Goal: Task Accomplishment & Management: Complete application form

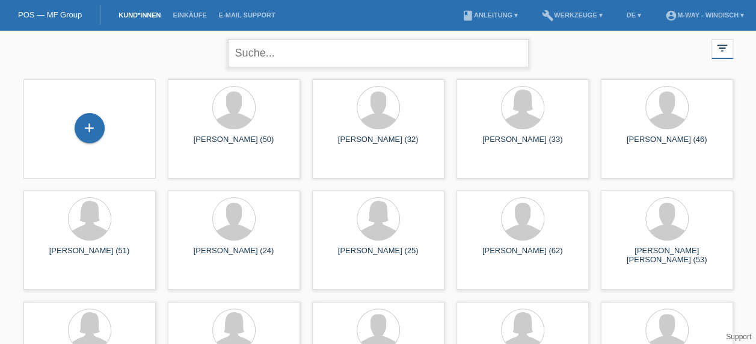
click at [272, 55] on input "text" at bounding box center [378, 53] width 301 height 28
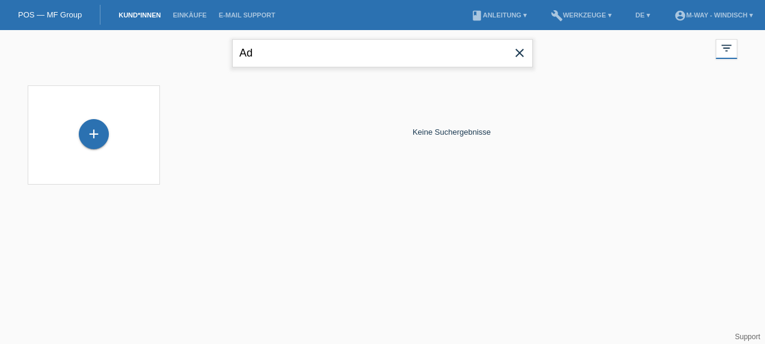
type input "A"
click at [49, 13] on link "POS — MF Group" at bounding box center [50, 14] width 64 height 9
click at [291, 57] on input "[PERSON_NAME]" at bounding box center [382, 53] width 301 height 28
type input "A"
type input "bolliger"
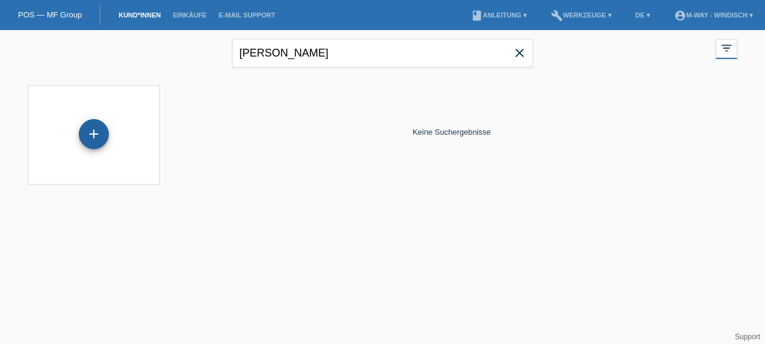
click at [97, 135] on div "+" at bounding box center [94, 134] width 30 height 30
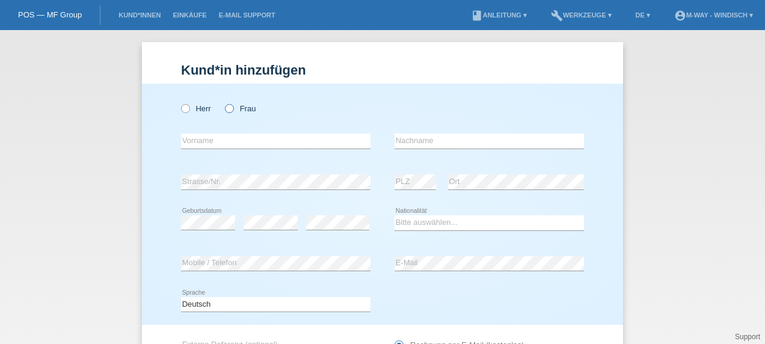
click at [223, 102] on icon at bounding box center [223, 102] width 0 height 0
click at [225, 109] on input "Frau" at bounding box center [229, 108] width 8 height 8
radio input "true"
click at [228, 137] on input "text" at bounding box center [276, 141] width 190 height 15
type input "[PERSON_NAME]"
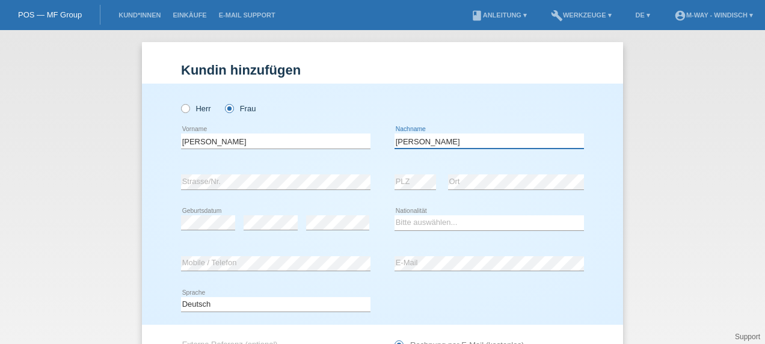
type input "Bolliger"
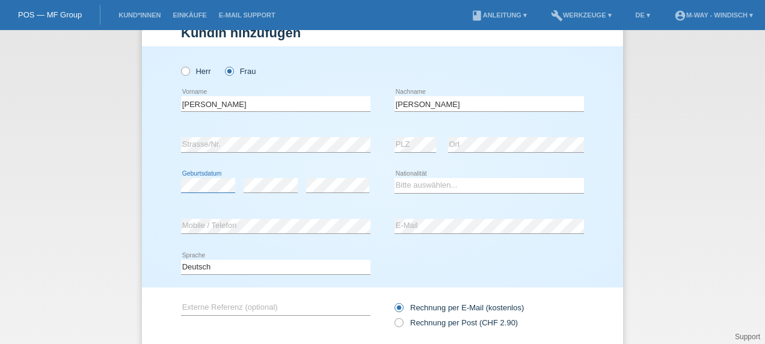
scroll to position [37, 0]
click at [419, 184] on select "Bitte auswählen... Schweiz Deutschland Liechtenstein Österreich ------------ Af…" at bounding box center [490, 186] width 190 height 14
select select "CH"
click at [395, 179] on select "Bitte auswählen... Schweiz Deutschland Liechtenstein Österreich ------------ Af…" at bounding box center [490, 186] width 190 height 14
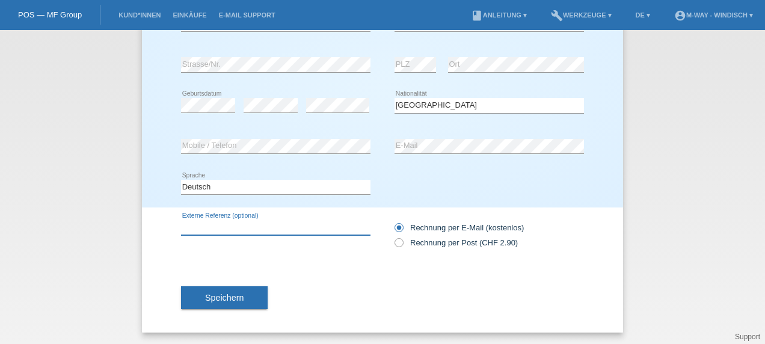
click at [191, 226] on input "text" at bounding box center [276, 227] width 190 height 15
type input "C9693552"
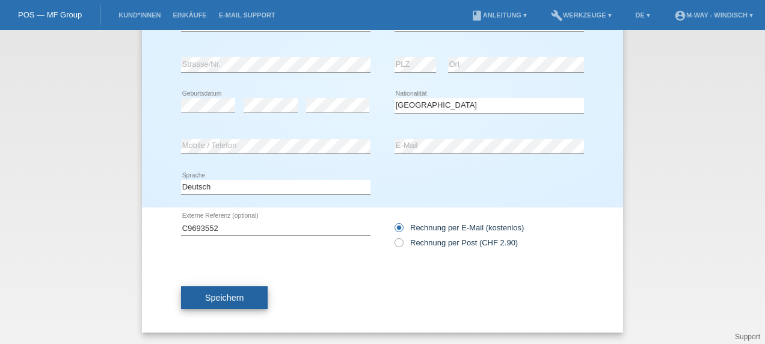
click at [205, 295] on span "Speichern" at bounding box center [224, 298] width 39 height 10
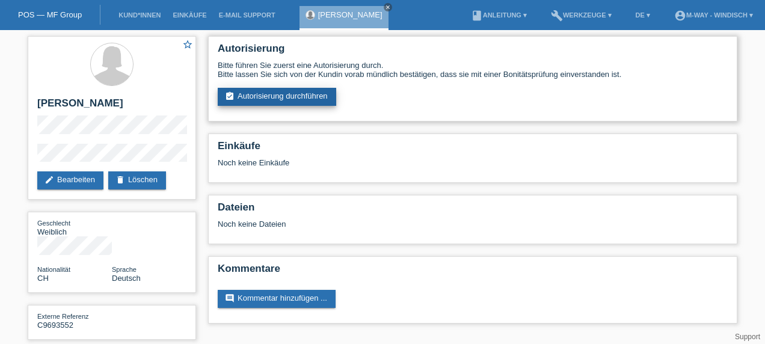
click at [310, 100] on link "assignment_turned_in Autorisierung durchführen" at bounding box center [277, 97] width 119 height 18
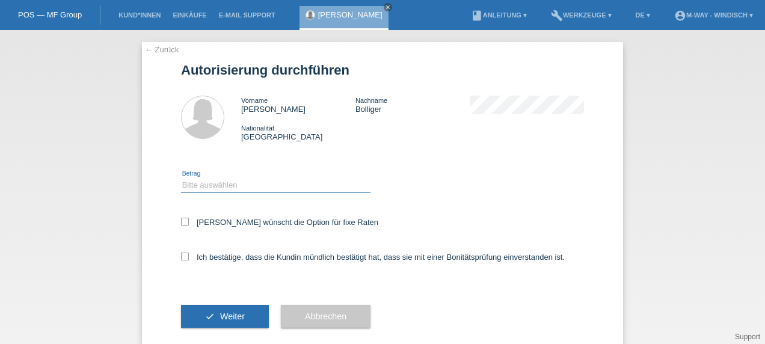
click at [251, 186] on select "Bitte auswählen CHF 1.00 - CHF 499.00 CHF 500.00 - CHF 1'999.00 CHF 2'000.00 - …" at bounding box center [276, 185] width 190 height 14
select select "3"
click at [181, 178] on select "Bitte auswählen CHF 1.00 - CHF 499.00 CHF 500.00 - CHF 1'999.00 CHF 2'000.00 - …" at bounding box center [276, 185] width 190 height 14
click at [183, 259] on icon at bounding box center [185, 257] width 8 height 8
click at [183, 259] on input "Ich bestätige, dass die Kundin mündlich bestätigt hat, dass sie mit einer Bonit…" at bounding box center [185, 257] width 8 height 8
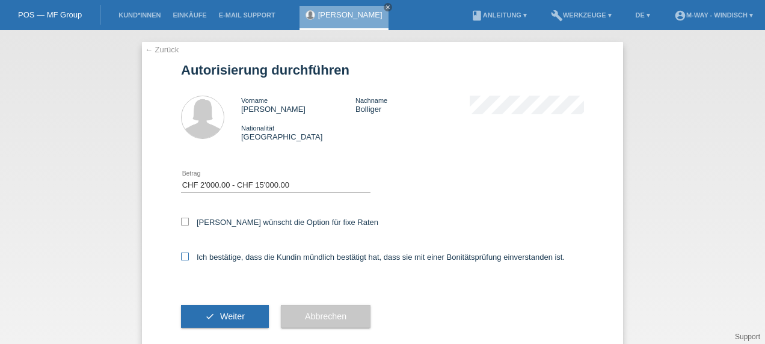
checkbox input "true"
click at [208, 314] on button "check Weiter" at bounding box center [225, 316] width 88 height 23
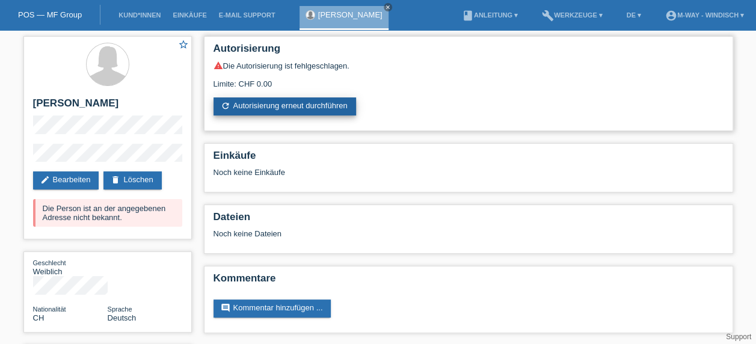
click at [291, 106] on link "refresh Autorisierung erneut durchführen" at bounding box center [285, 106] width 143 height 18
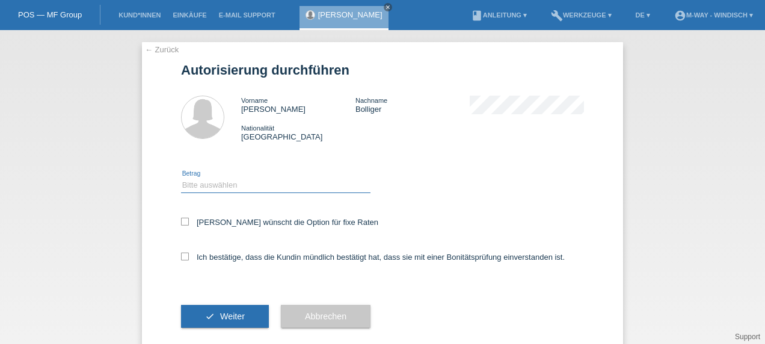
click at [265, 186] on select "Bitte auswählen CHF 1.00 - CHF 499.00 CHF 500.00 - CHF 1'999.00 CHF 2'000.00 - …" at bounding box center [276, 185] width 190 height 14
select select "3"
click at [181, 178] on select "Bitte auswählen CHF 1.00 - CHF 499.00 CHF 500.00 - CHF 1'999.00 CHF 2'000.00 - …" at bounding box center [276, 185] width 190 height 14
click at [181, 257] on icon at bounding box center [185, 257] width 8 height 8
click at [181, 257] on input "Ich bestätige, dass die Kundin mündlich bestätigt hat, dass sie mit einer Bonit…" at bounding box center [185, 257] width 8 height 8
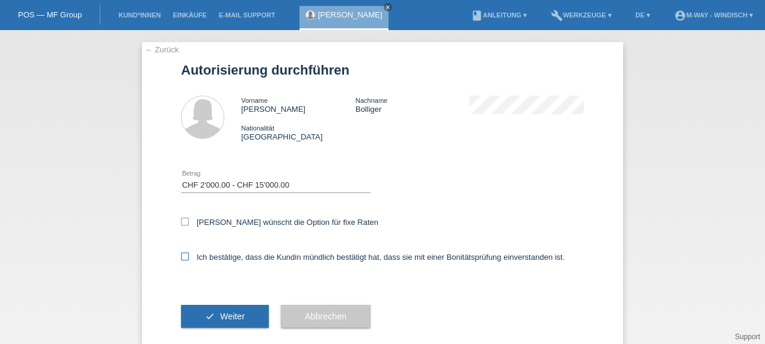
checkbox input "true"
click at [221, 318] on span "Weiter" at bounding box center [232, 317] width 25 height 10
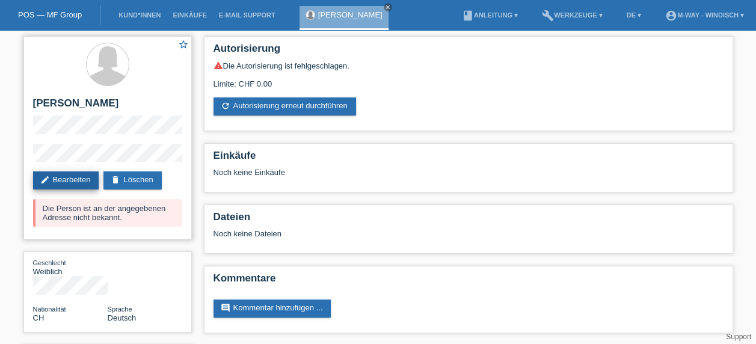
click at [81, 177] on link "edit Bearbeiten" at bounding box center [66, 180] width 66 height 18
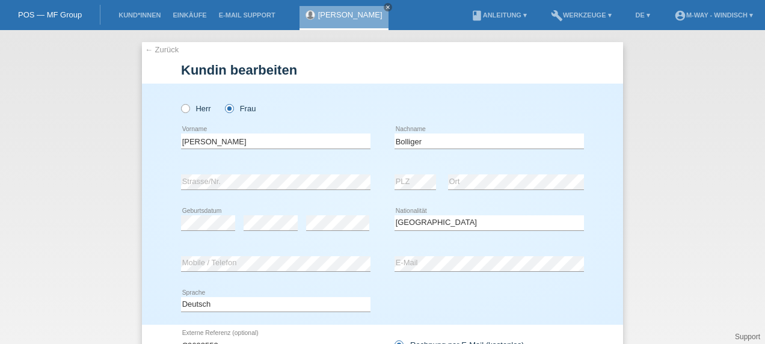
select select "CH"
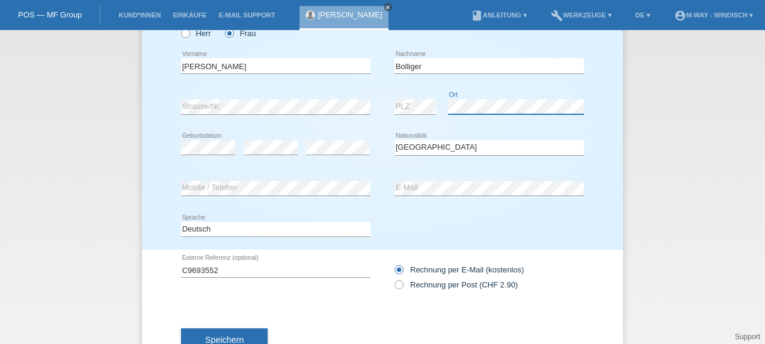
scroll to position [85, 0]
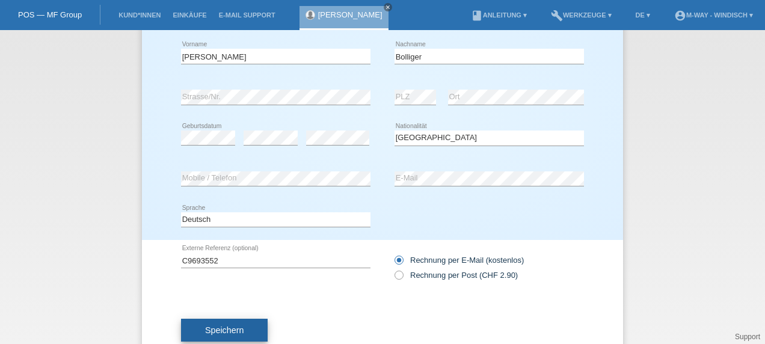
click at [250, 328] on button "Speichern" at bounding box center [224, 330] width 87 height 23
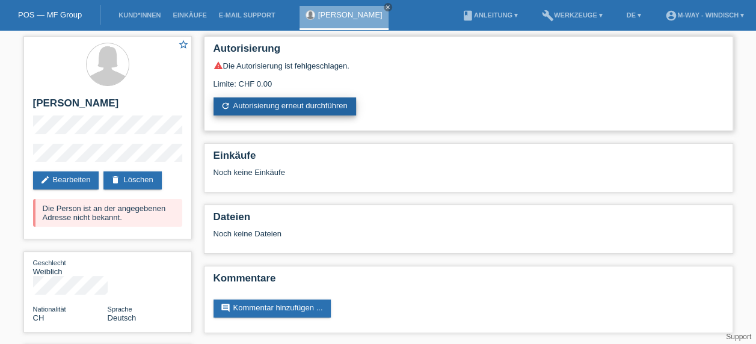
click at [290, 100] on link "refresh Autorisierung erneut durchführen" at bounding box center [285, 106] width 143 height 18
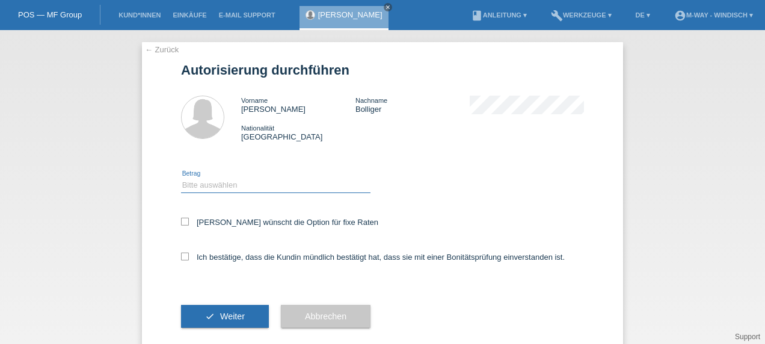
click at [312, 182] on select "Bitte auswählen CHF 1.00 - CHF 499.00 CHF 500.00 - CHF 1'999.00 CHF 2'000.00 - …" at bounding box center [276, 185] width 190 height 14
select select "3"
click at [181, 178] on select "Bitte auswählen CHF 1.00 - CHF 499.00 CHF 500.00 - CHF 1'999.00 CHF 2'000.00 - …" at bounding box center [276, 185] width 190 height 14
click at [181, 260] on icon at bounding box center [185, 257] width 8 height 8
click at [181, 260] on input "Ich bestätige, dass die Kundin mündlich bestätigt hat, dass sie mit einer Bonit…" at bounding box center [185, 257] width 8 height 8
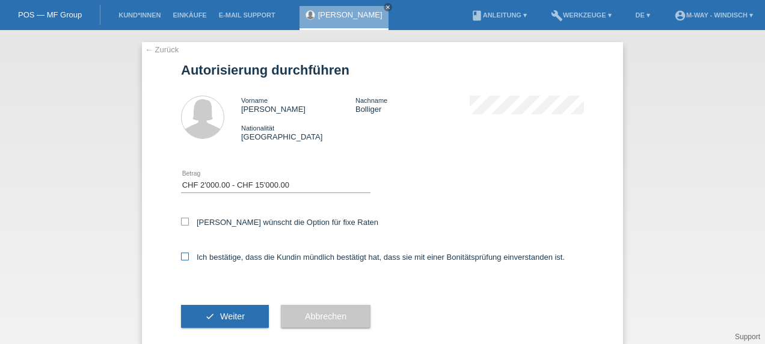
checkbox input "true"
click at [202, 319] on button "check Weiter" at bounding box center [225, 316] width 88 height 23
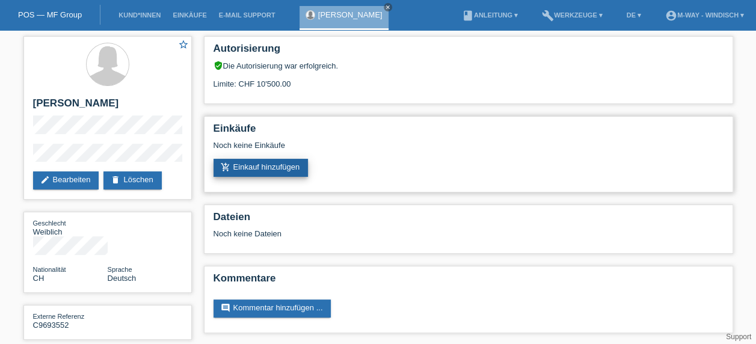
click at [280, 168] on link "add_shopping_cart Einkauf hinzufügen" at bounding box center [261, 168] width 95 height 18
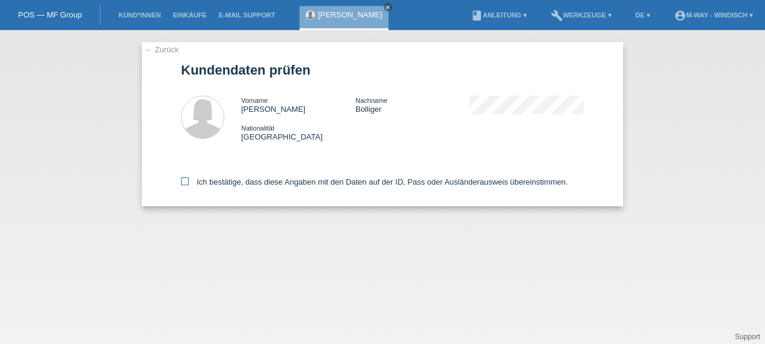
click at [182, 183] on icon at bounding box center [185, 181] width 8 height 8
click at [182, 183] on input "Ich bestätige, dass diese Angaben mit den Daten auf der ID, Pass oder Ausländer…" at bounding box center [185, 181] width 8 height 8
checkbox input "true"
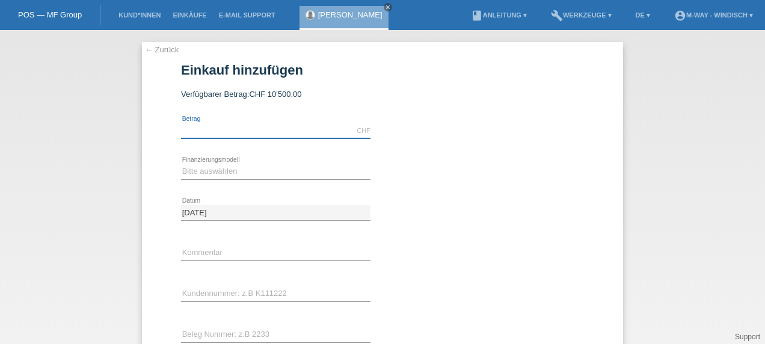
click at [274, 129] on input "text" at bounding box center [276, 130] width 190 height 15
type input "3716.10"
click at [223, 176] on select "Bitte auswählen Fixe Raten Kauf auf Rechnung mit Teilzahlungsoption" at bounding box center [276, 171] width 190 height 14
select select "77"
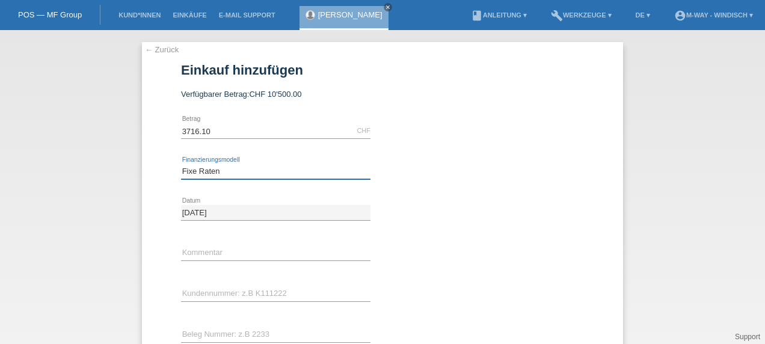
click at [181, 164] on select "Bitte auswählen Fixe Raten Kauf auf Rechnung mit Teilzahlungsoption" at bounding box center [276, 171] width 190 height 14
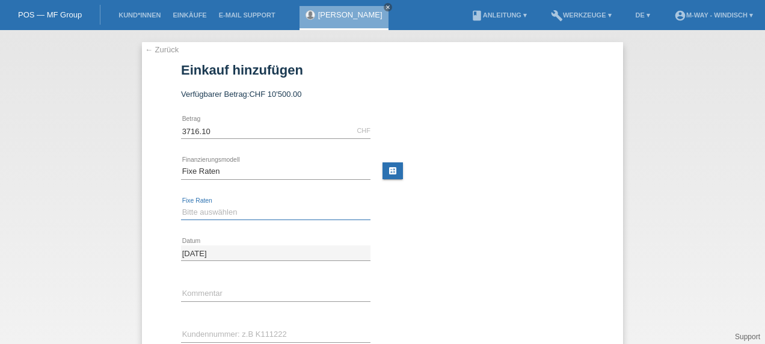
click at [231, 215] on select "Bitte auswählen 4 Raten 5 Raten 6 Raten 7 Raten 8 Raten 9 Raten 10 Raten 11 Rat…" at bounding box center [276, 212] width 190 height 14
select select "172"
click at [181, 205] on select "Bitte auswählen 4 Raten 5 Raten 6 Raten 7 Raten 8 Raten 9 Raten 10 Raten 11 Rat…" at bounding box center [276, 212] width 190 height 14
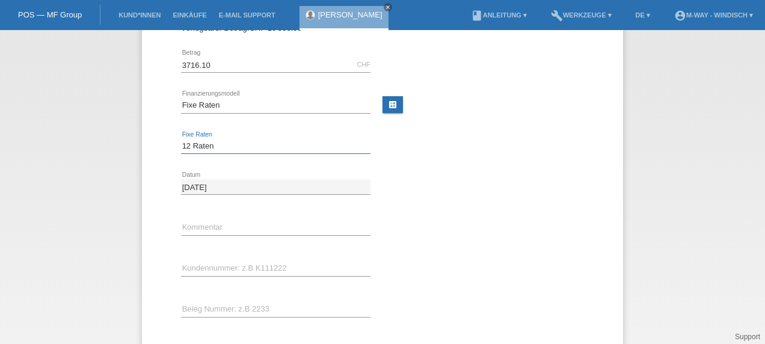
scroll to position [67, 0]
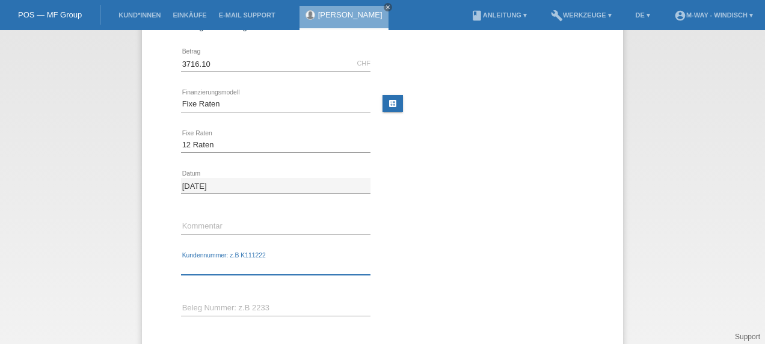
click at [243, 266] on input "text" at bounding box center [276, 267] width 190 height 15
type input "K383615"
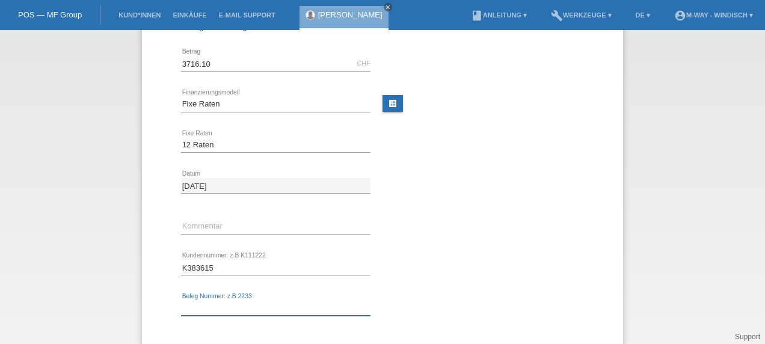
click at [220, 301] on input "text" at bounding box center [276, 308] width 190 height 15
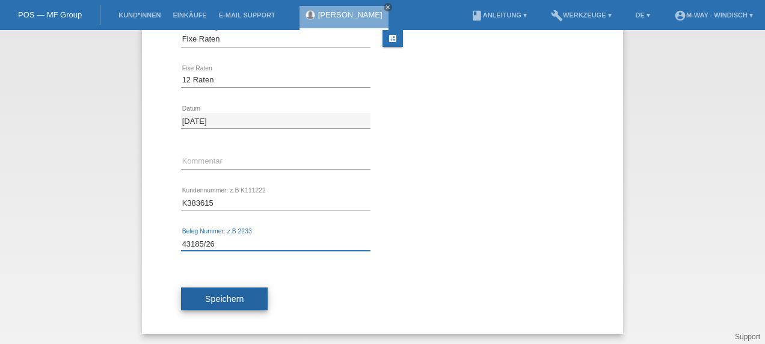
type input "43185/26"
click at [235, 291] on button "Speichern" at bounding box center [224, 299] width 87 height 23
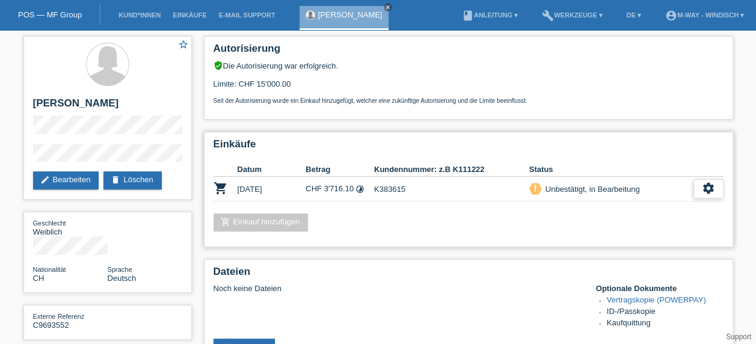
click at [709, 189] on icon "settings" at bounding box center [708, 188] width 13 height 13
click at [712, 186] on icon "settings" at bounding box center [708, 188] width 13 height 13
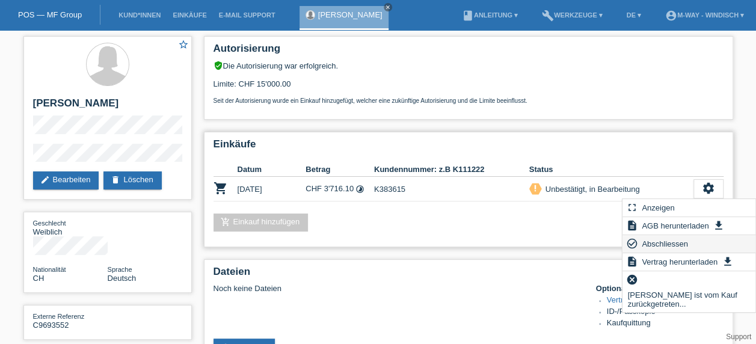
click at [673, 244] on span "Abschliessen" at bounding box center [665, 243] width 50 height 14
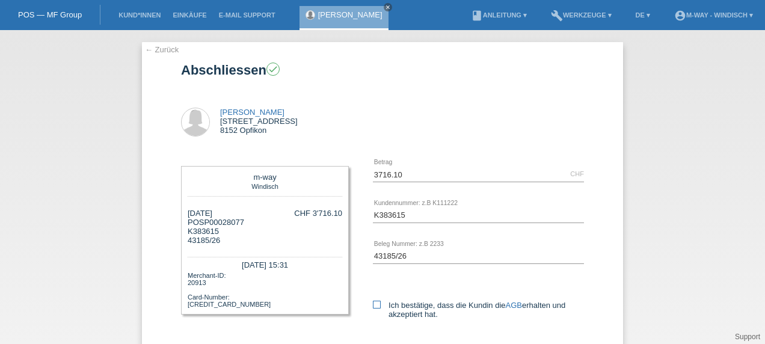
click at [373, 305] on icon at bounding box center [377, 305] width 8 height 8
click at [373, 305] on input "Ich bestätige, dass die Kundin die AGB erhalten und akzeptiert hat." at bounding box center [377, 305] width 8 height 8
checkbox input "true"
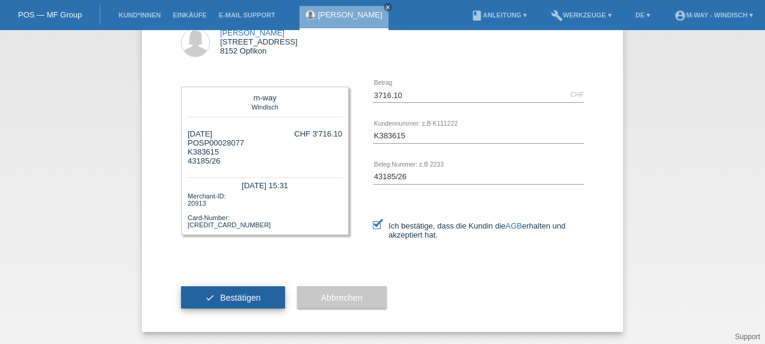
click at [194, 300] on button "check Bestätigen" at bounding box center [233, 297] width 104 height 23
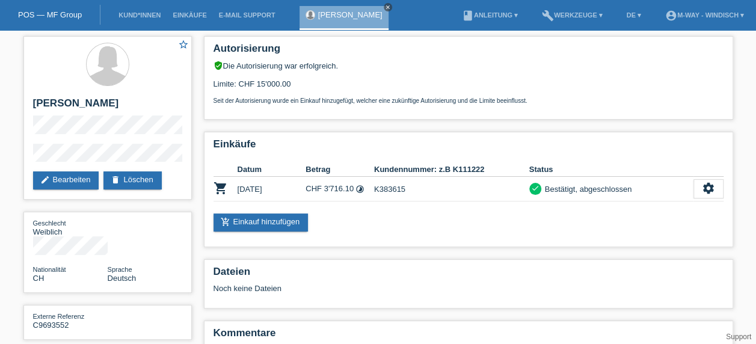
click at [385, 7] on icon "close" at bounding box center [388, 7] width 6 height 6
click at [37, 16] on link "POS — MF Group" at bounding box center [50, 14] width 64 height 9
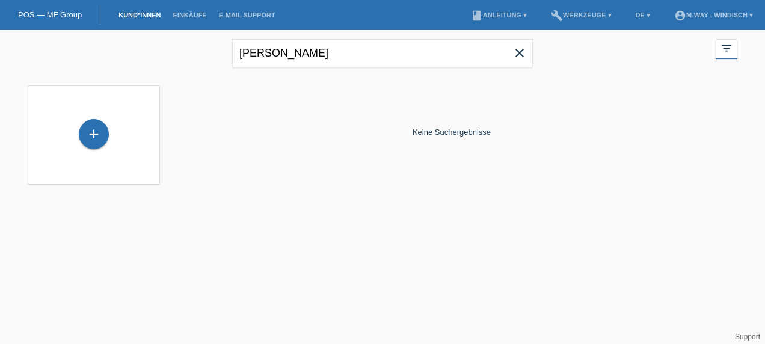
click at [517, 57] on icon "close" at bounding box center [520, 53] width 14 height 14
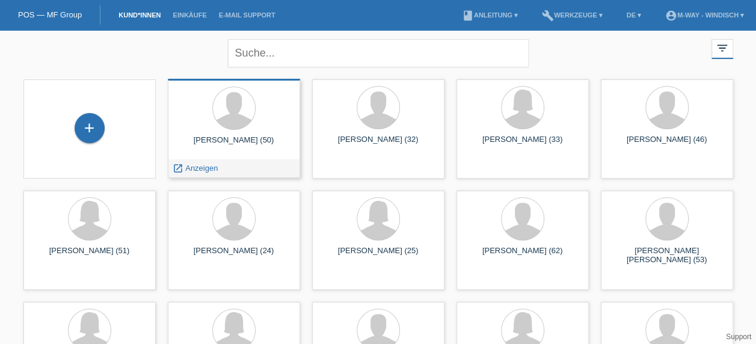
click at [209, 139] on div "Serkan Sevinç (50)" at bounding box center [233, 144] width 113 height 19
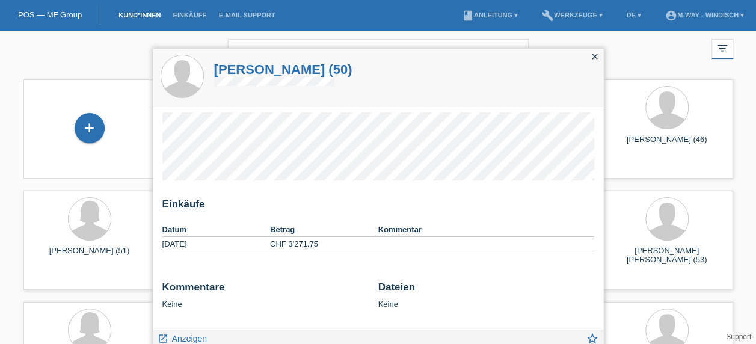
click at [596, 55] on icon "close" at bounding box center [595, 57] width 10 height 10
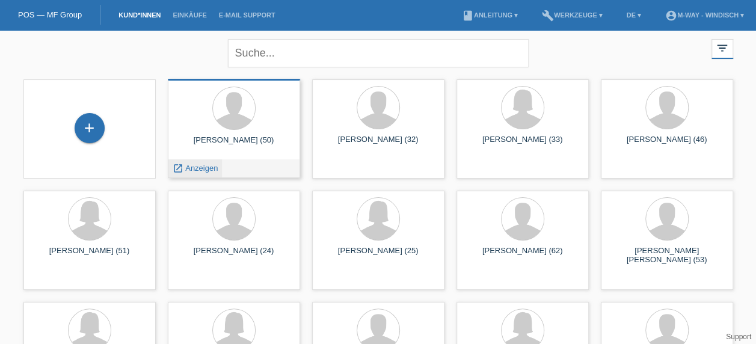
click at [197, 171] on span "Anzeigen" at bounding box center [201, 168] width 32 height 9
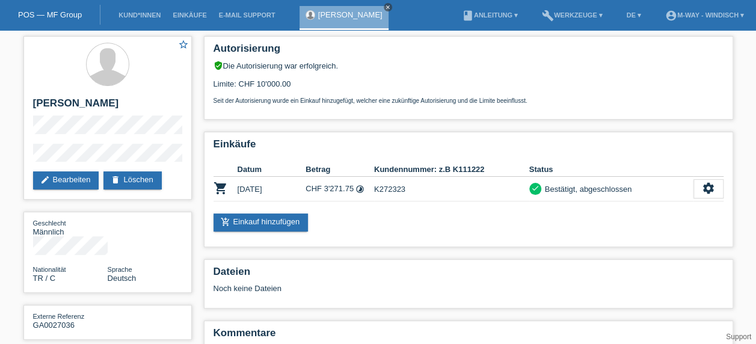
click at [385, 8] on icon "close" at bounding box center [388, 7] width 6 height 6
